Goal: Find specific page/section: Find specific page/section

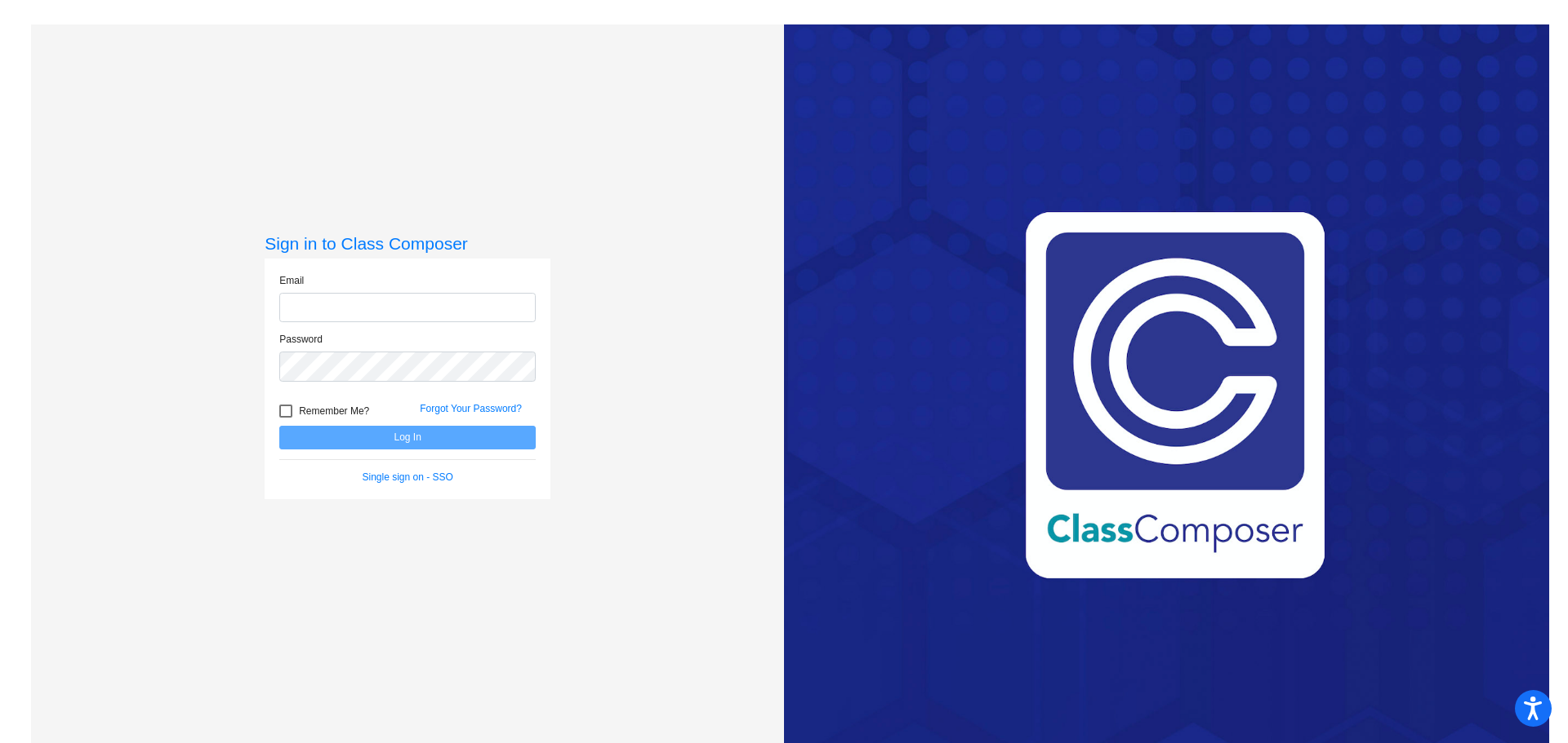
type input "[EMAIL_ADDRESS][PERSON_NAME][DOMAIN_NAME]"
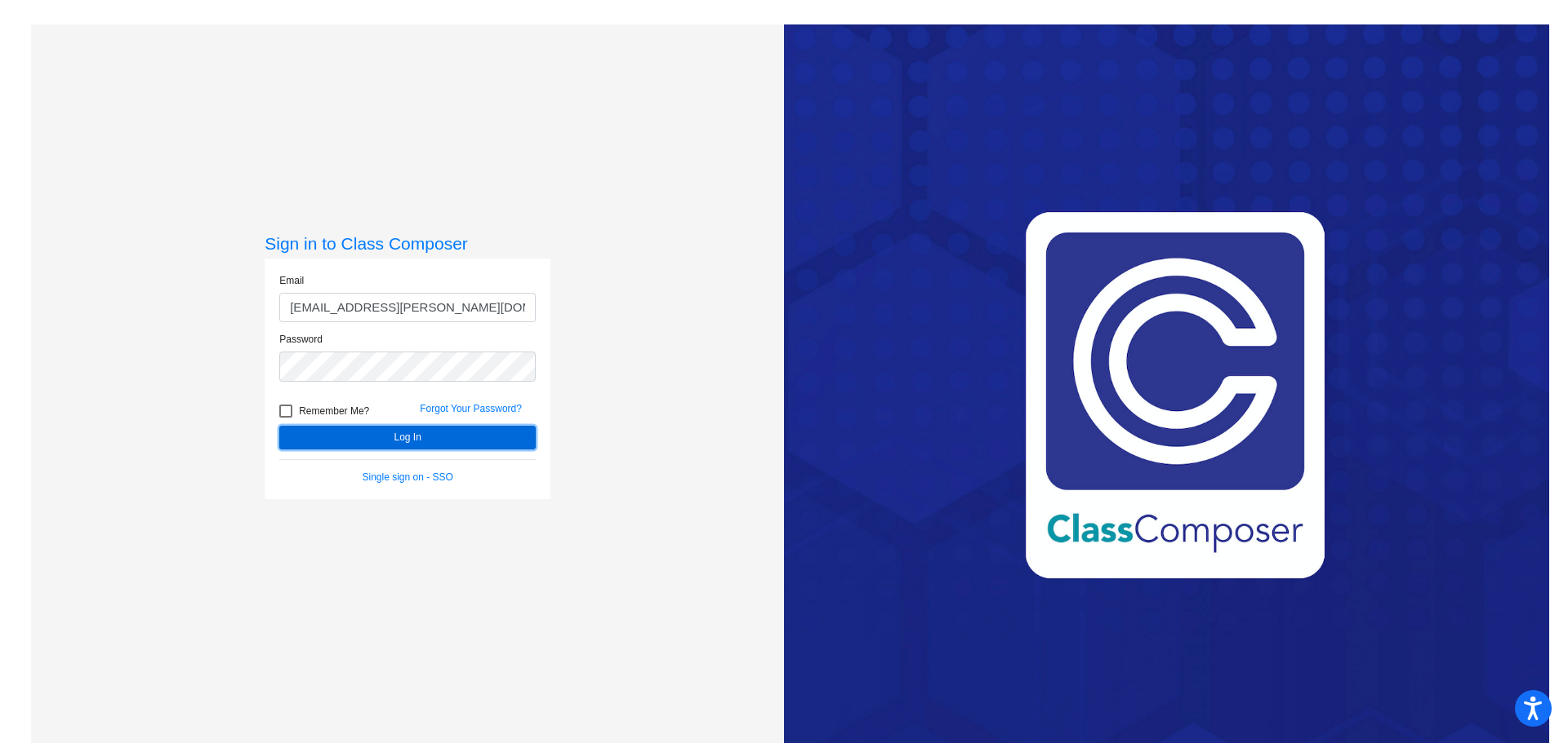
click at [400, 438] on button "Log In" at bounding box center [407, 438] width 256 height 23
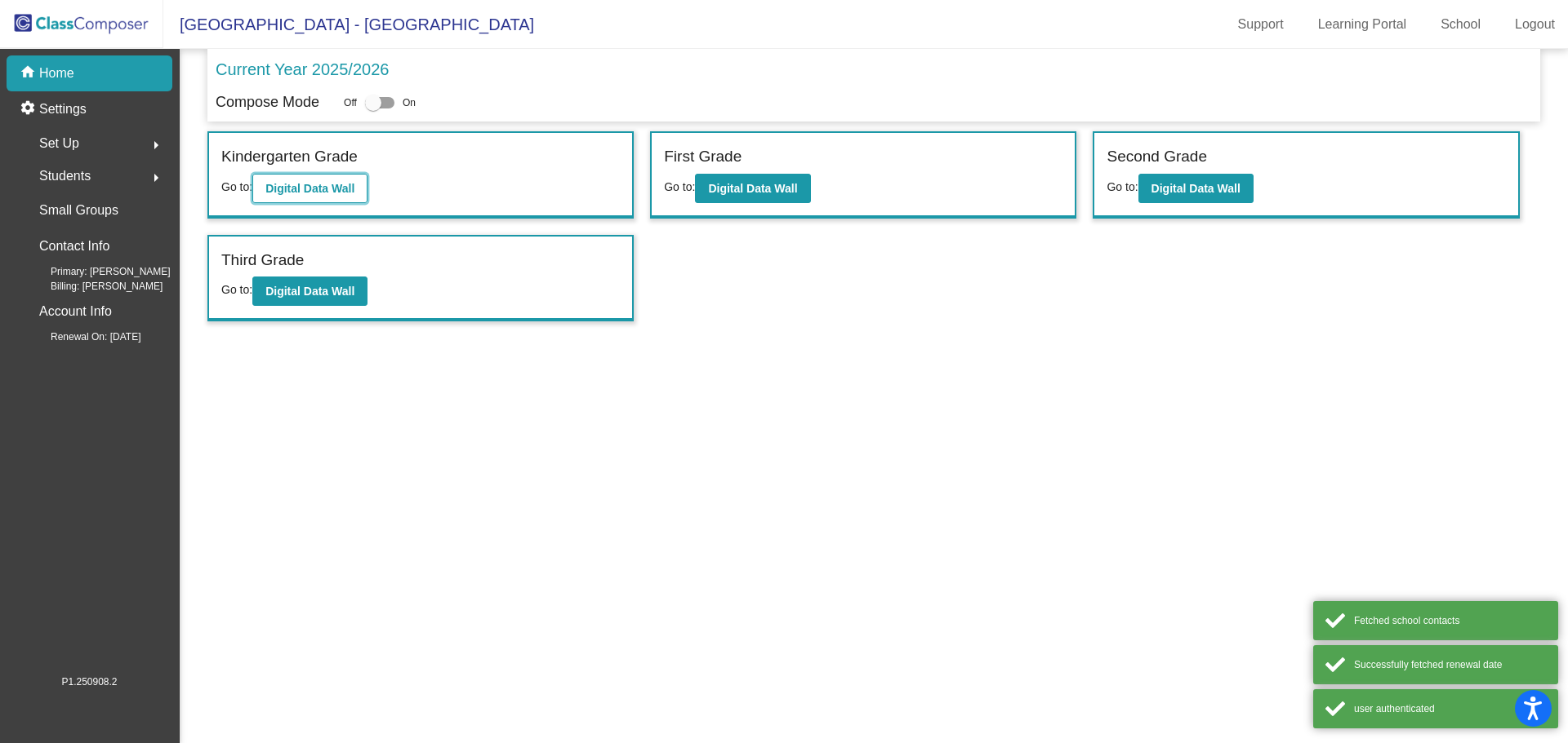
click at [299, 192] on b "Digital Data Wall" at bounding box center [309, 188] width 89 height 13
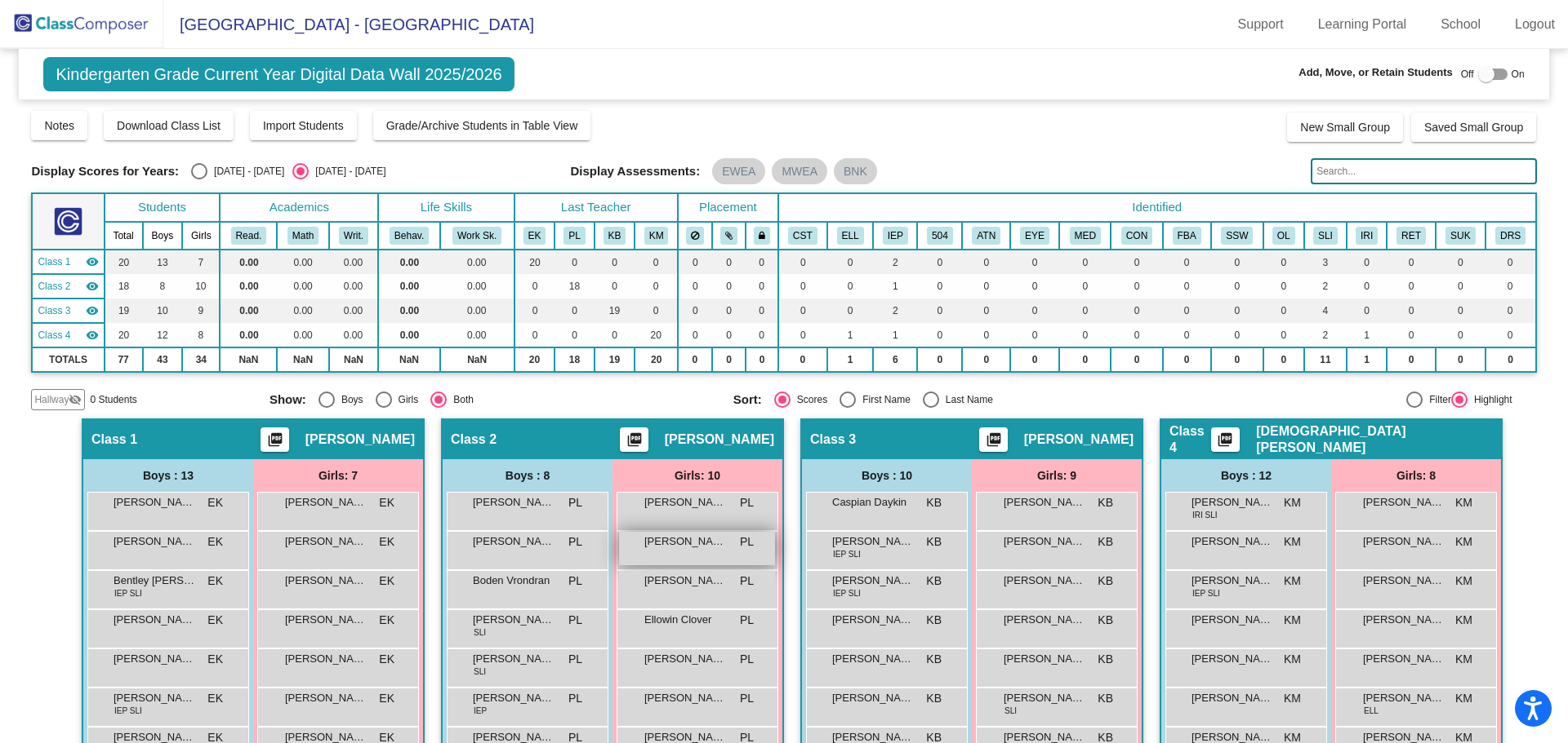
scroll to position [284, 0]
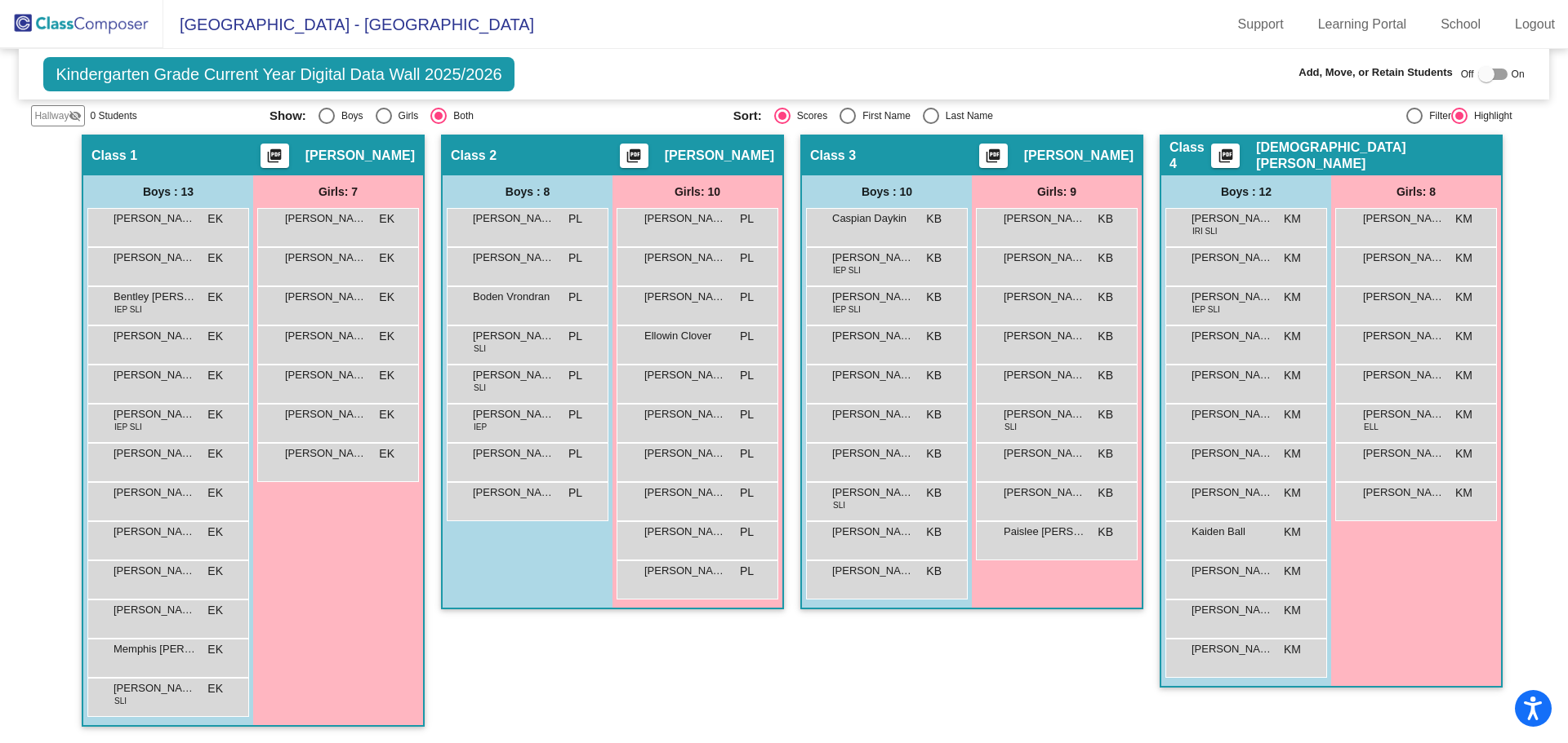
drag, startPoint x: 81, startPoint y: 22, endPoint x: 107, endPoint y: 22, distance: 26.0
click at [81, 22] on img at bounding box center [81, 23] width 163 height 48
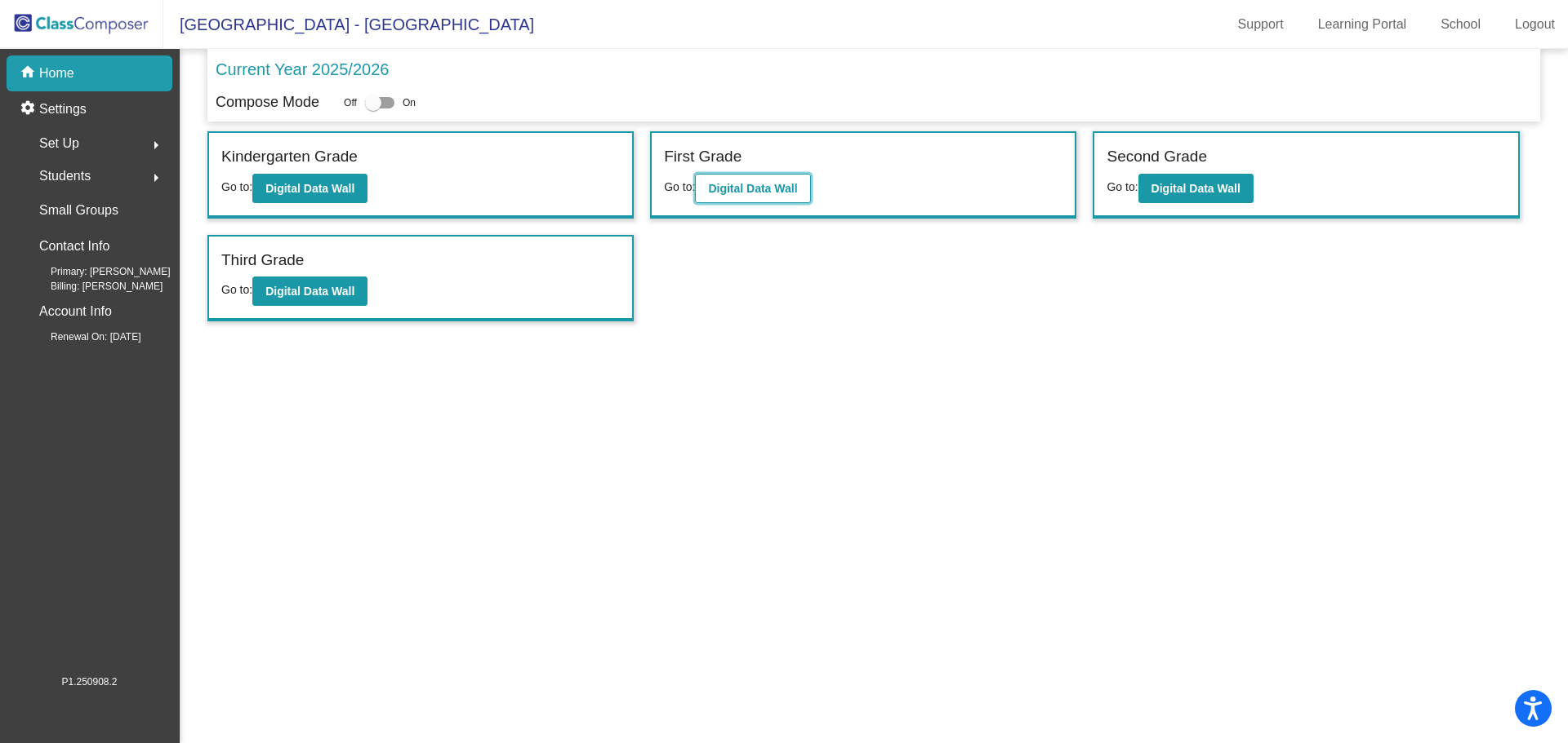
click at [764, 191] on b "Digital Data Wall" at bounding box center [752, 188] width 89 height 13
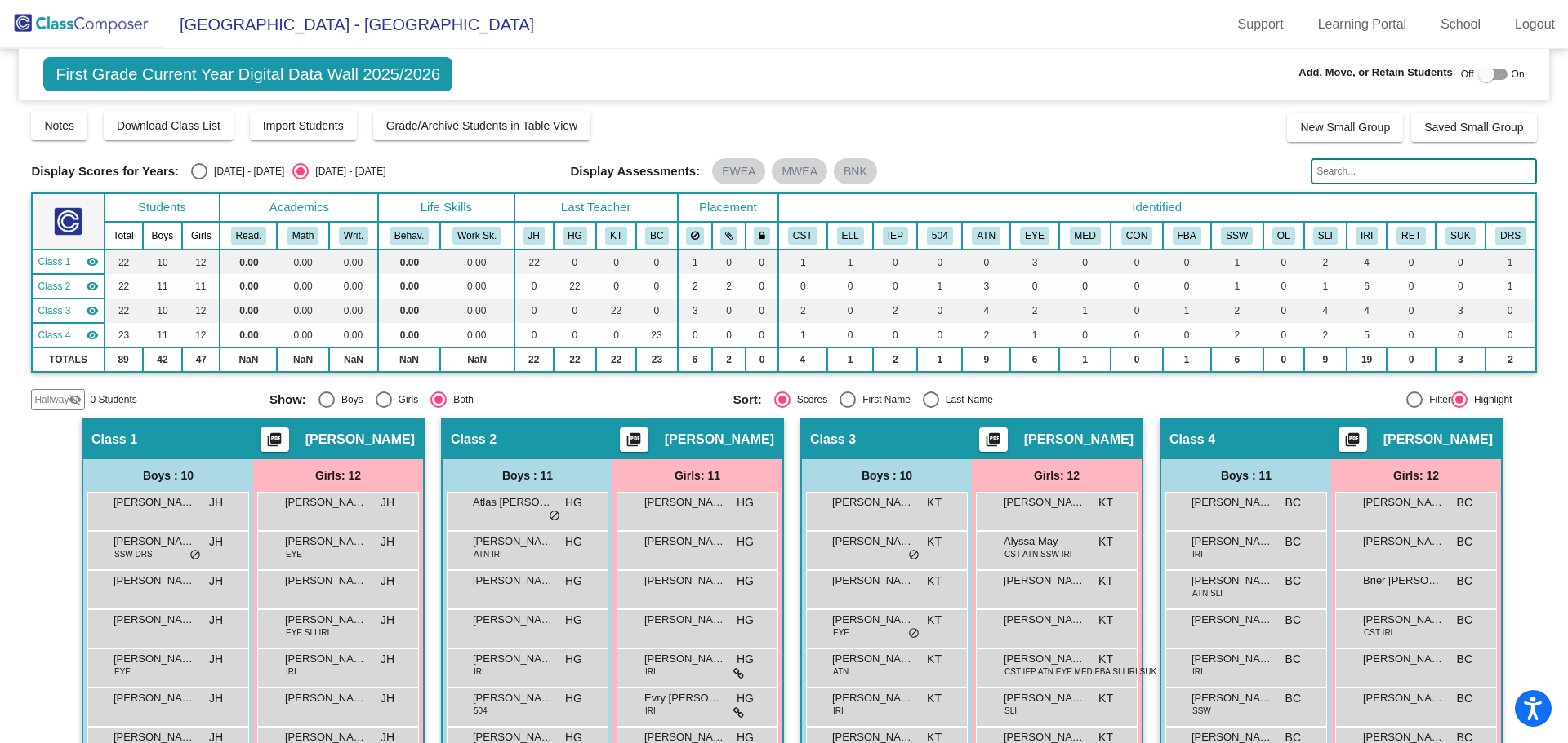
click at [124, 24] on img at bounding box center [81, 23] width 163 height 48
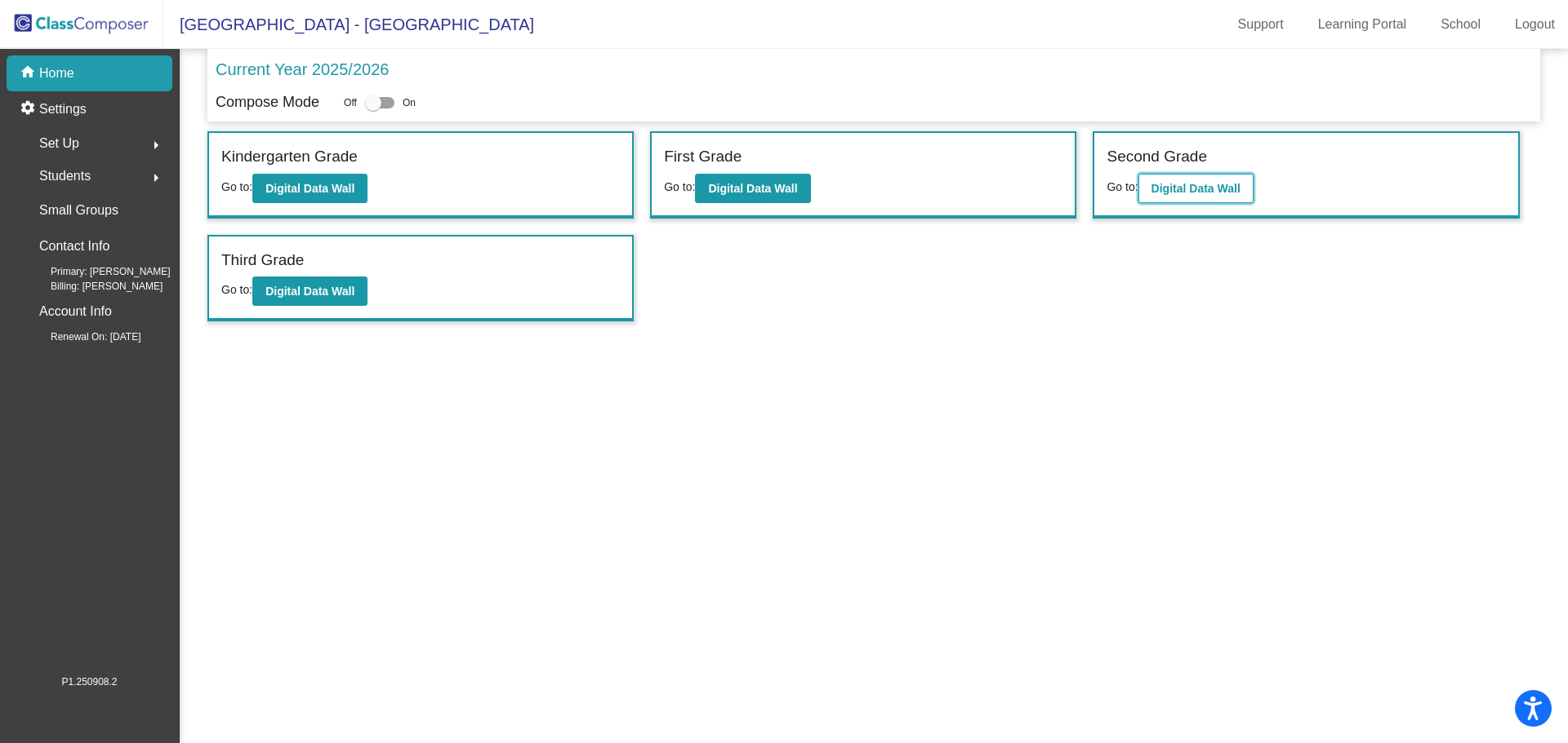
click at [1168, 182] on b "Digital Data Wall" at bounding box center [1195, 188] width 89 height 13
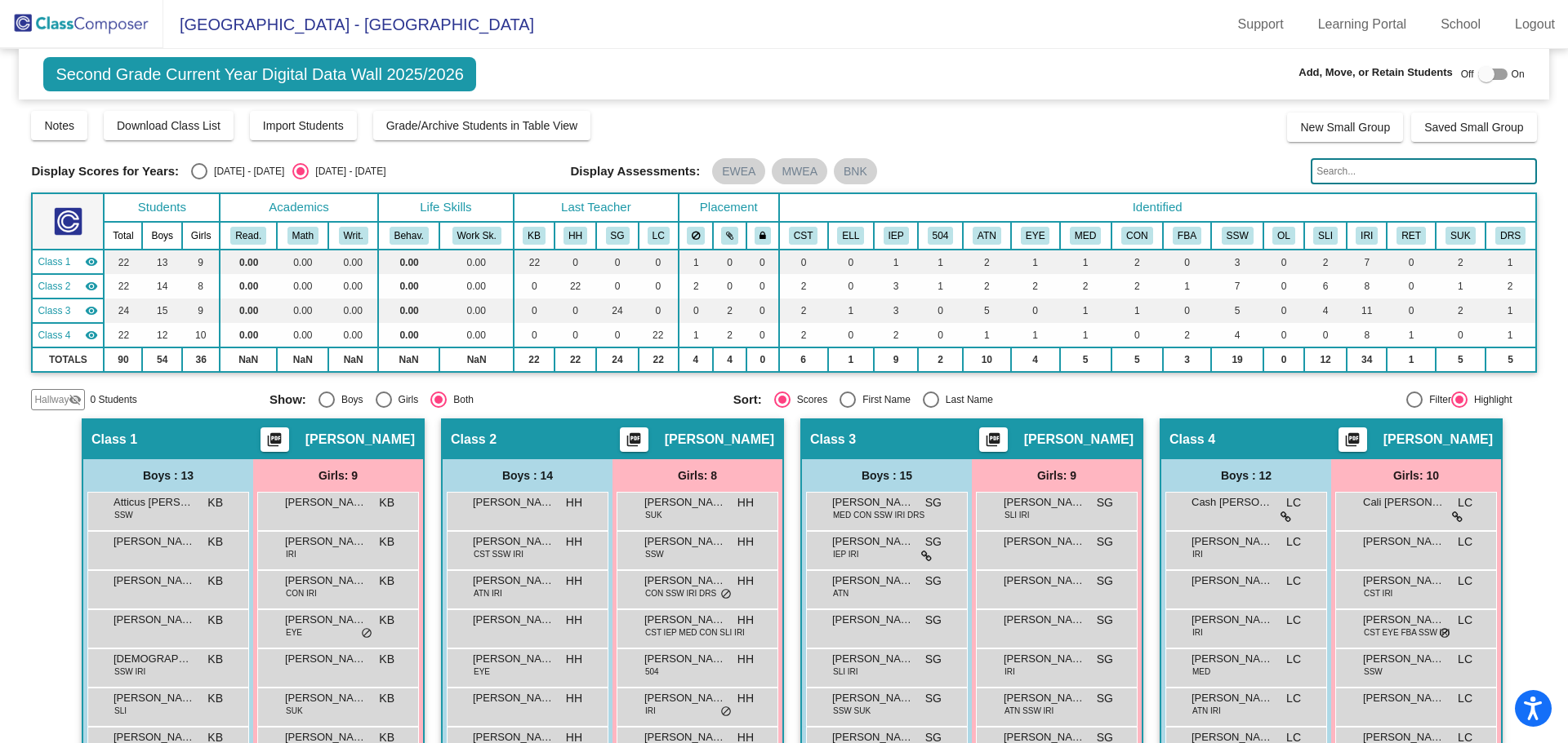
click at [131, 25] on img at bounding box center [81, 23] width 163 height 48
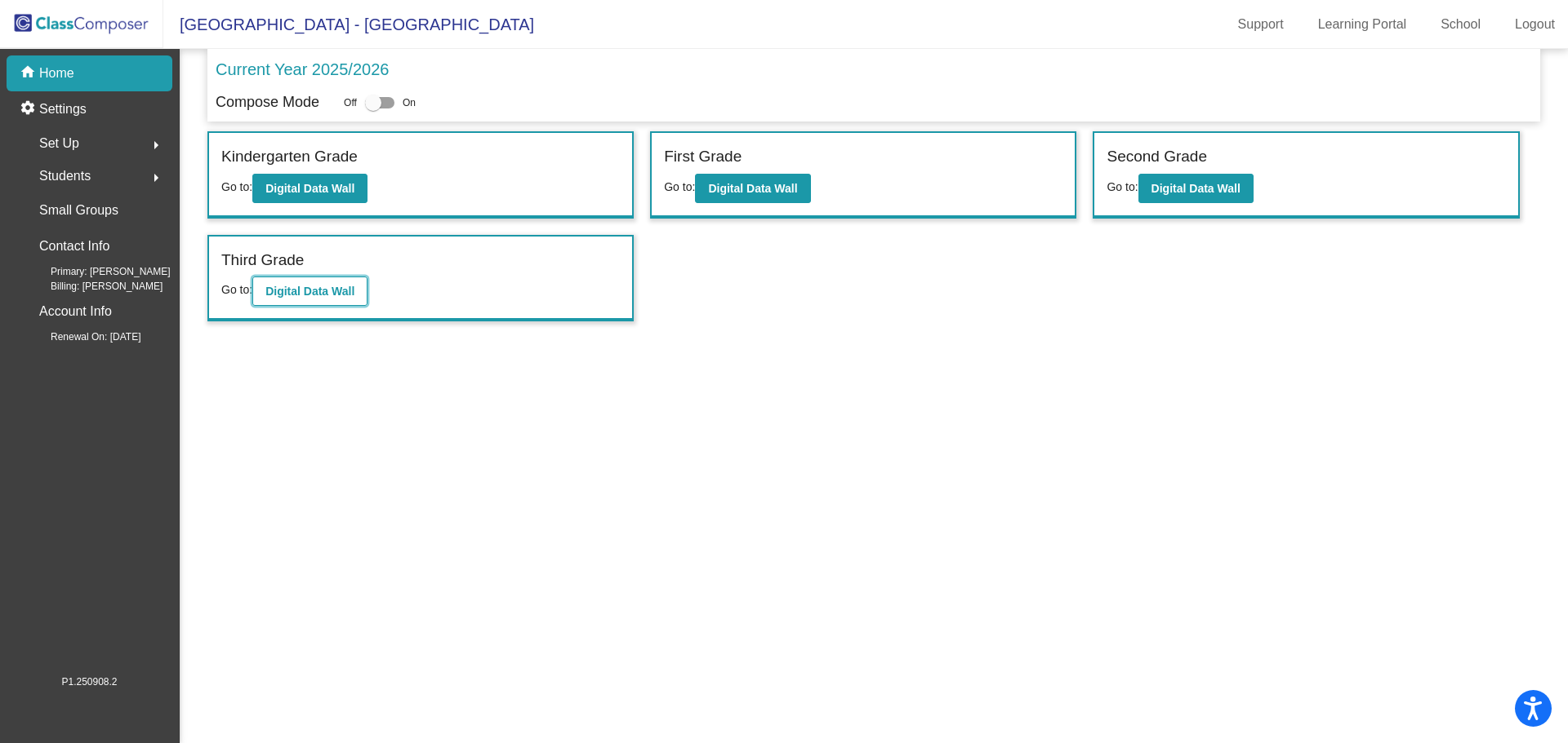
click at [318, 292] on b "Digital Data Wall" at bounding box center [309, 290] width 89 height 13
